Goal: Task Accomplishment & Management: Manage account settings

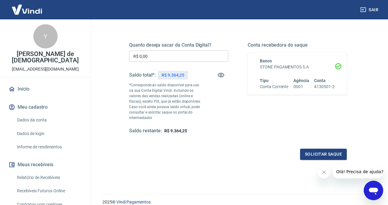
scroll to position [80, 0]
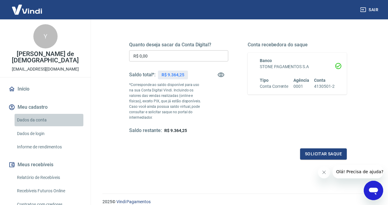
click at [26, 117] on link "Dados da conta" at bounding box center [49, 120] width 69 height 12
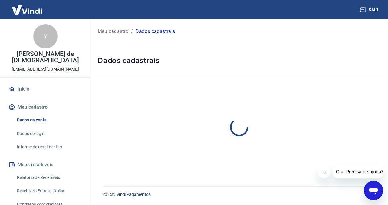
select select "SC"
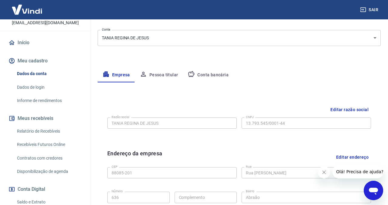
scroll to position [53, 0]
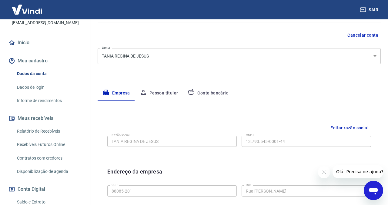
click at [149, 96] on button "Pessoa titular" at bounding box center [159, 93] width 48 height 15
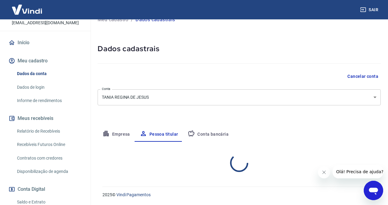
scroll to position [37, 0]
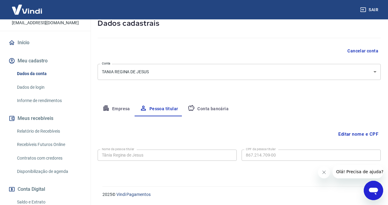
click at [207, 106] on button "Conta bancária" at bounding box center [208, 109] width 51 height 15
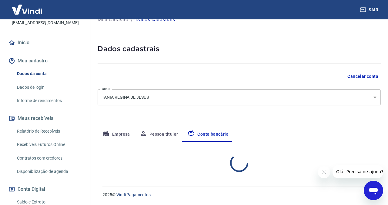
select select "1"
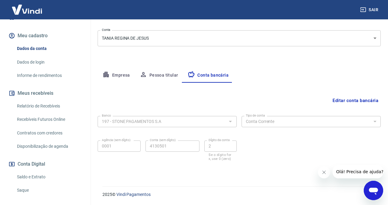
scroll to position [111, 0]
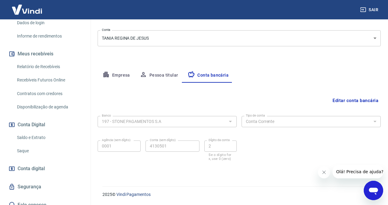
click at [44, 165] on span "Conta digital" at bounding box center [31, 169] width 27 height 8
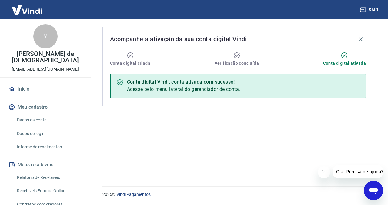
click at [32, 115] on link "Dados da conta" at bounding box center [49, 120] width 69 height 12
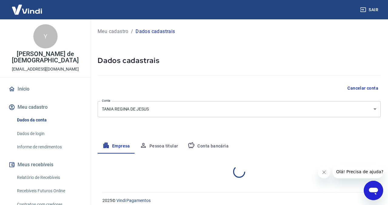
select select "SC"
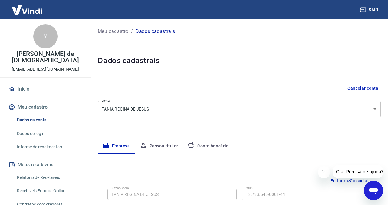
click at [159, 149] on button "Pessoa titular" at bounding box center [159, 146] width 48 height 15
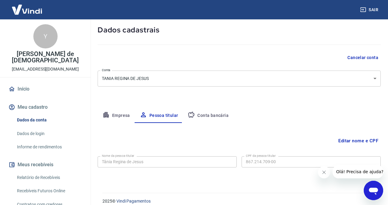
scroll to position [37, 0]
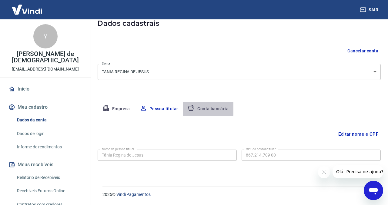
click at [197, 107] on button "Conta bancária" at bounding box center [208, 109] width 51 height 15
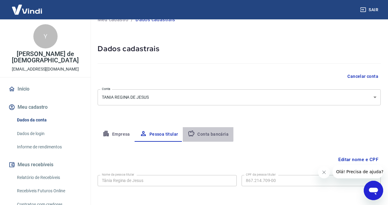
select select "1"
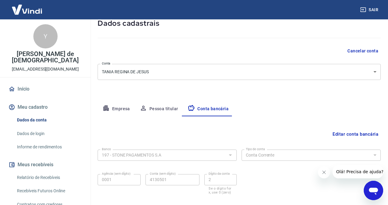
click at [39, 129] on link "Dados de login" at bounding box center [49, 134] width 69 height 12
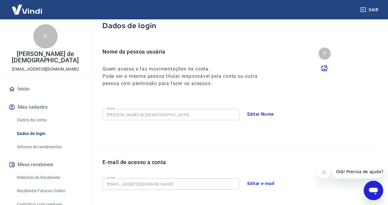
click at [45, 141] on link "Informe de rendimentos" at bounding box center [49, 147] width 69 height 12
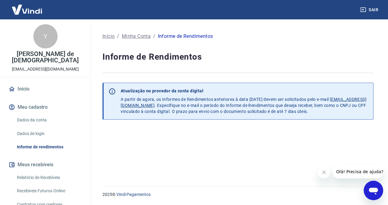
click at [29, 85] on link "Início" at bounding box center [45, 88] width 76 height 13
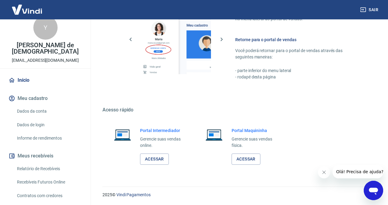
scroll to position [10, 0]
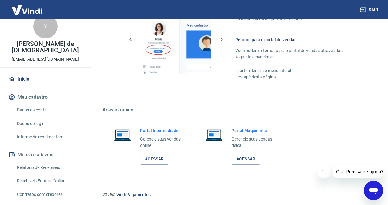
click at [43, 162] on link "Relatório de Recebíveis" at bounding box center [49, 168] width 69 height 12
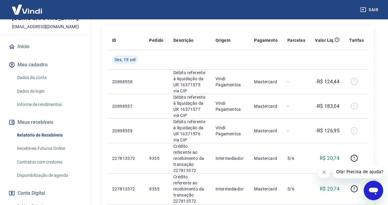
scroll to position [49, 0]
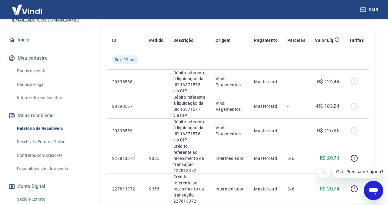
click at [58, 149] on link "Contratos com credores" at bounding box center [49, 155] width 69 height 12
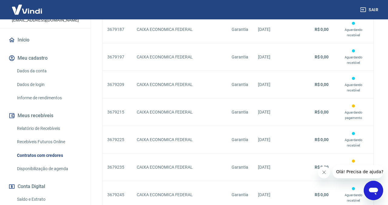
scroll to position [695, 0]
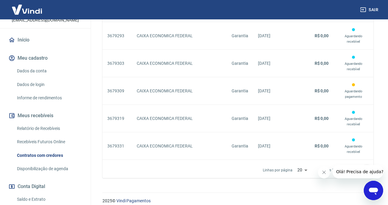
click at [369, 167] on icon "Próxima página" at bounding box center [366, 170] width 7 height 7
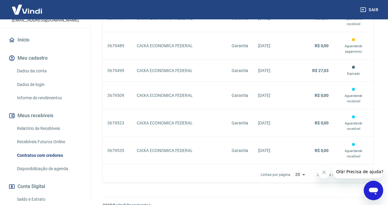
scroll to position [684, 0]
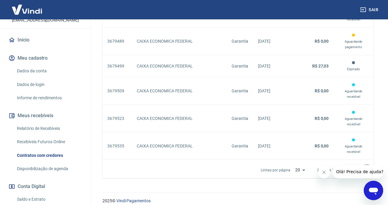
click at [370, 167] on icon "Próxima página" at bounding box center [366, 170] width 7 height 7
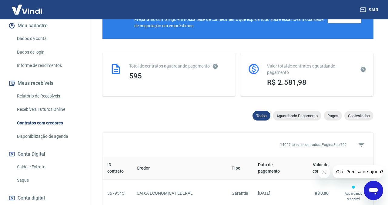
scroll to position [82, 0]
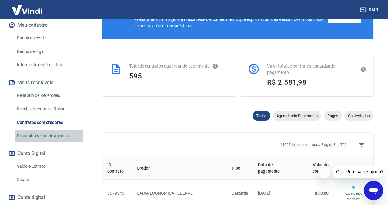
click at [46, 133] on link "Disponibilização de agenda" at bounding box center [49, 136] width 69 height 12
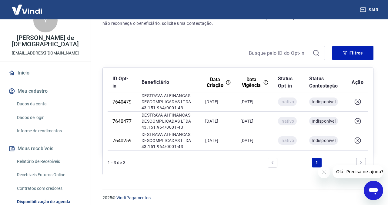
scroll to position [15, 0]
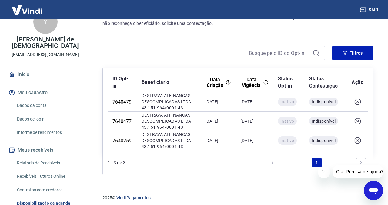
click at [51, 102] on link "Dados da conta" at bounding box center [49, 105] width 69 height 12
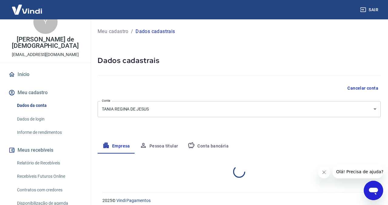
select select "SC"
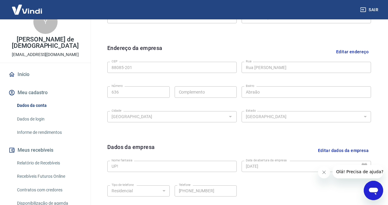
scroll to position [232, 0]
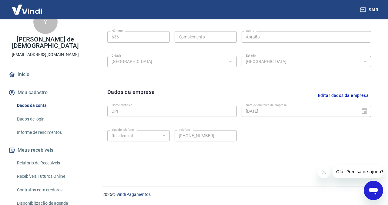
click at [31, 69] on link "Início" at bounding box center [45, 74] width 76 height 13
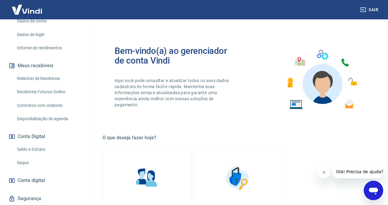
scroll to position [104, 0]
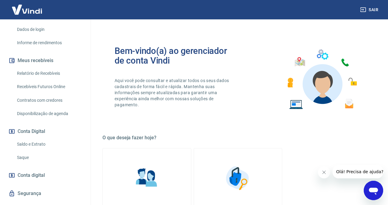
click at [44, 140] on link "Saldo e Extrato" at bounding box center [49, 144] width 69 height 12
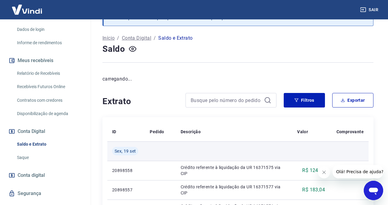
scroll to position [33, 0]
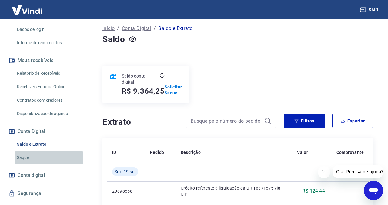
click at [45, 152] on link "Saque" at bounding box center [49, 158] width 69 height 12
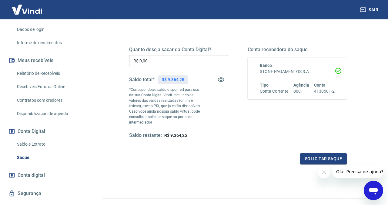
scroll to position [83, 0]
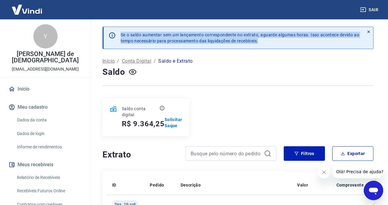
drag, startPoint x: 117, startPoint y: 35, endPoint x: 231, endPoint y: 47, distance: 114.0
click at [229, 46] on div "Se o saldo aumentar sem um lançamento correspondente no extrato, aguarde alguma…" at bounding box center [240, 38] width 248 height 22
